Goal: Download file/media

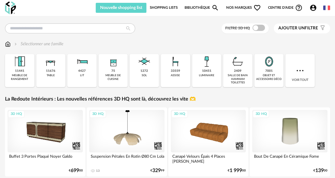
click at [173, 33] on div "Filtre 3D HQ Ajouter un filtre s Filter icon Filtrer par :" at bounding box center [167, 28] width 325 height 10
click at [180, 29] on div "Filtre 3D HQ Ajouter un filtre s Filter icon Filtrer par :" at bounding box center [167, 28] width 325 height 10
click at [169, 8] on link "Shopping Lists" at bounding box center [164, 8] width 28 height 10
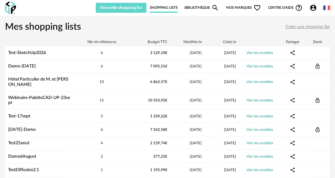
click at [204, 9] on link "Bibliothèque Magnify icon" at bounding box center [201, 8] width 34 height 10
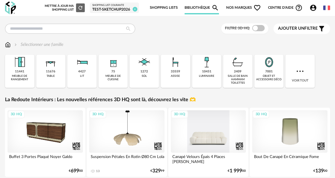
click at [203, 138] on div "3D HQ" at bounding box center [208, 131] width 75 height 42
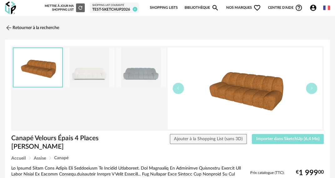
click at [283, 139] on span "Importer dans SketchUp (6,4 Mo)" at bounding box center [287, 139] width 63 height 4
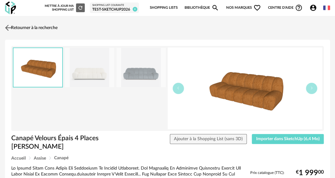
click at [34, 24] on link "Retourner à la recherche" at bounding box center [30, 28] width 54 height 14
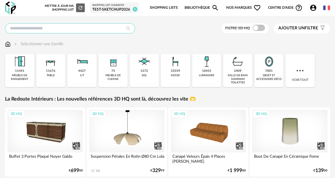
click at [85, 28] on input "text" at bounding box center [70, 28] width 130 height 10
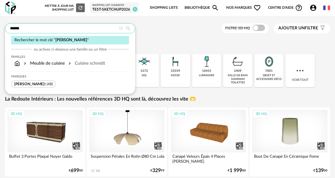
type input "******"
click at [23, 83] on span "[PERSON_NAME]" at bounding box center [29, 84] width 30 height 4
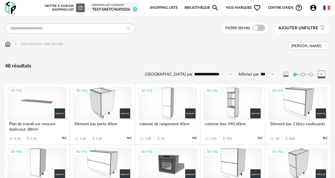
click at [103, 101] on div "3D HQ" at bounding box center [102, 103] width 59 height 33
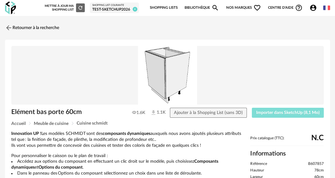
click at [258, 112] on span "Importer dans SketchUp (8,1 Mo)" at bounding box center [287, 113] width 63 height 4
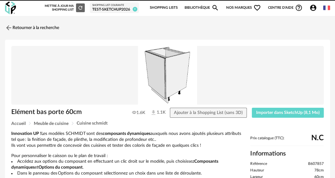
click at [64, 140] on p "Innovation UP ! Les modèles SCHMIDT sont des composants dynamiques auxquels nou…" at bounding box center [127, 140] width 233 height 18
